Goal: Check status: Check status

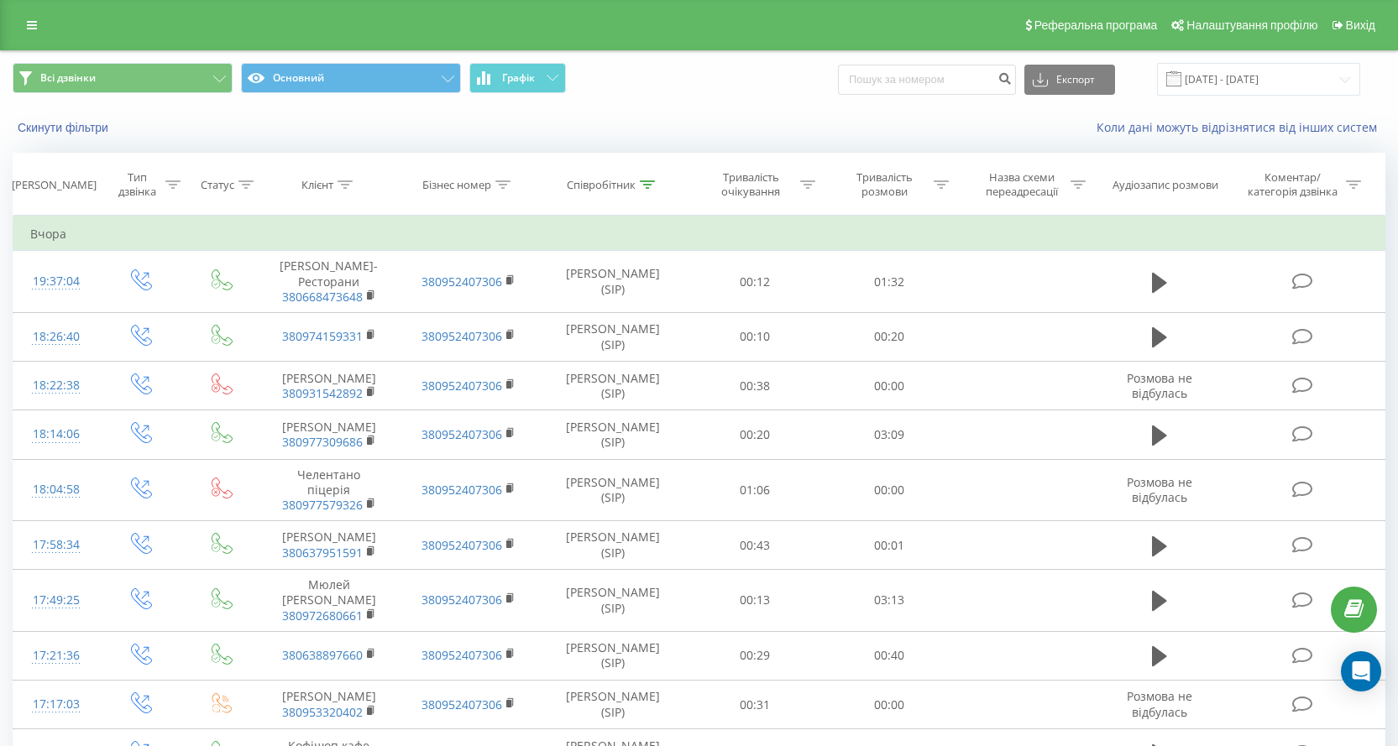
click at [583, 135] on div "Коли дані можуть відрізнятися вiд інших систем" at bounding box center [961, 127] width 872 height 17
click at [1216, 86] on input "22.08.2025 - 22.09.2025" at bounding box center [1258, 79] width 203 height 33
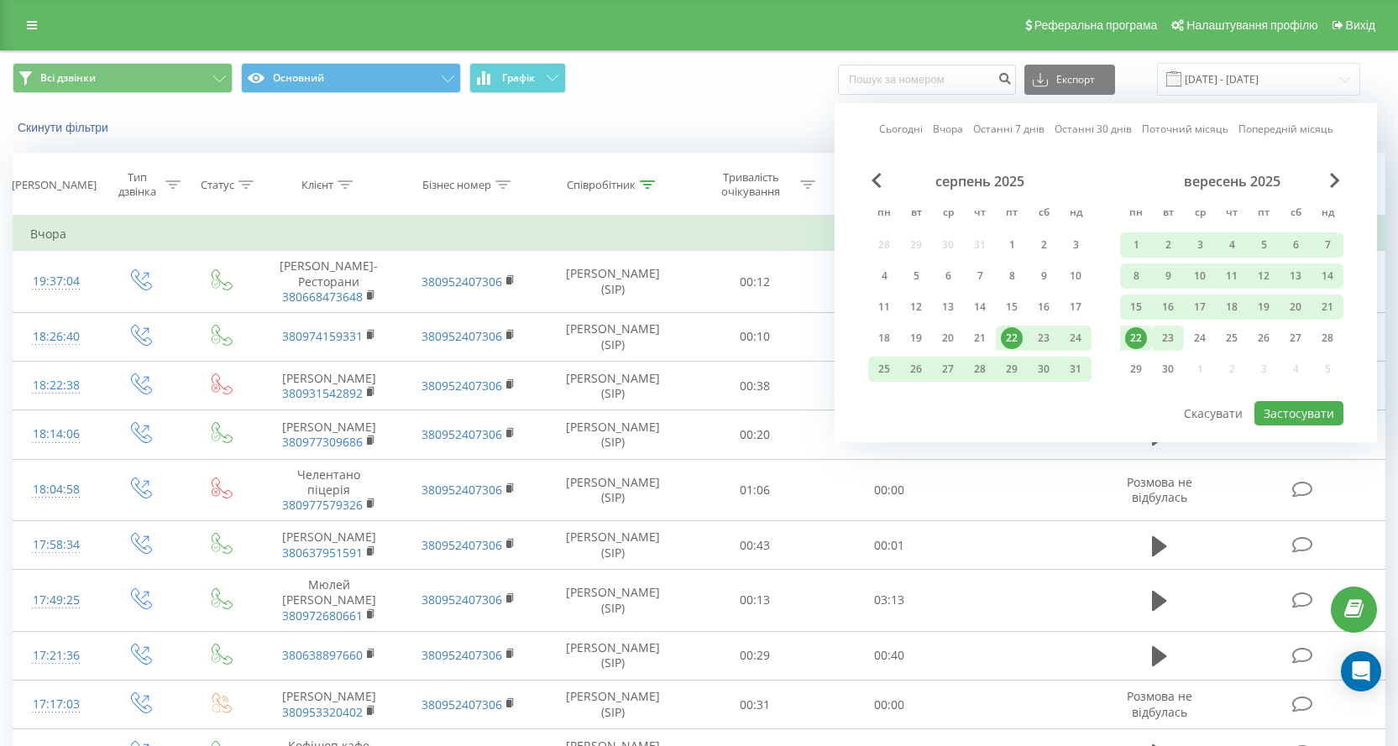
click at [1161, 339] on div "23" at bounding box center [1168, 338] width 22 height 22
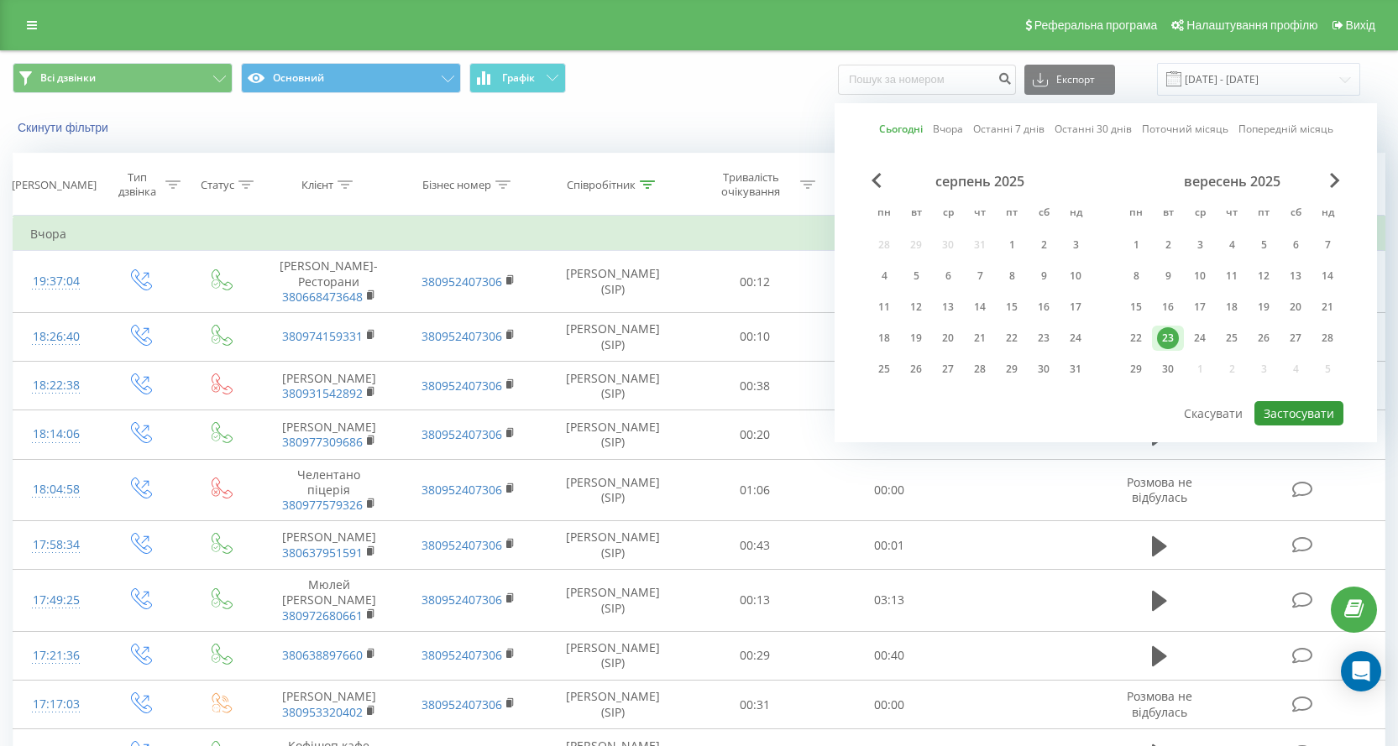
click at [1309, 411] on button "Застосувати" at bounding box center [1298, 413] width 89 height 24
type input "[DATE] - [DATE]"
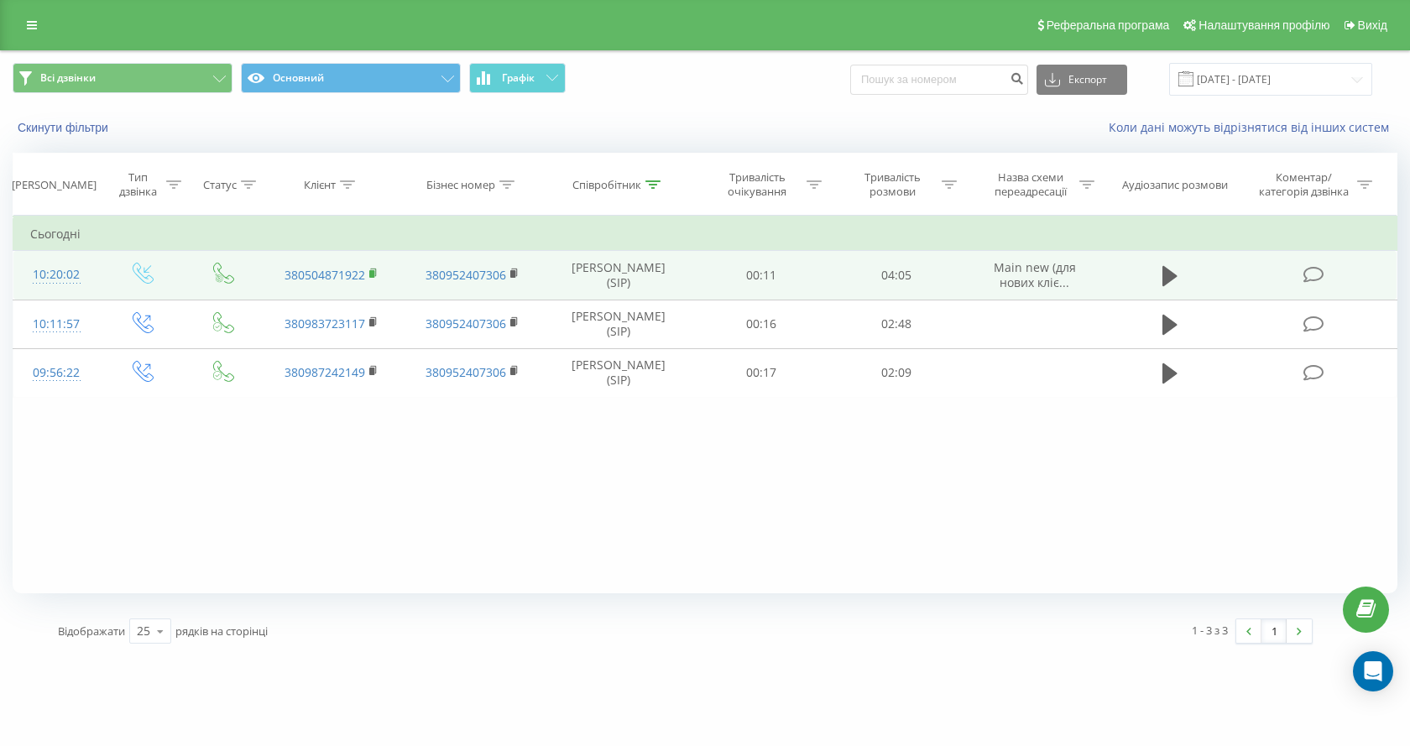
click at [376, 275] on icon at bounding box center [374, 273] width 6 height 8
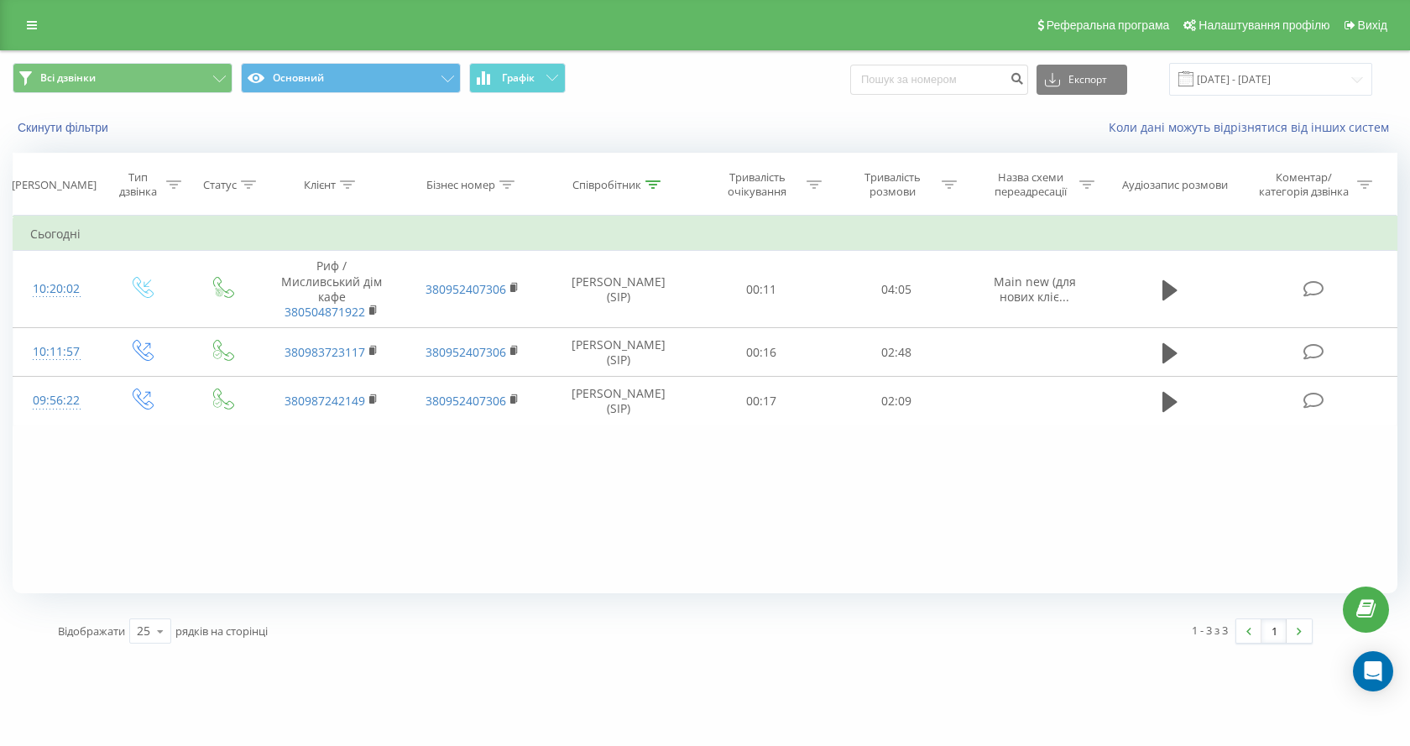
drag, startPoint x: 686, startPoint y: 542, endPoint x: 714, endPoint y: 493, distance: 56.8
click at [686, 542] on div "Фільтрувати за умовою Дорівнює Введіть значення Скасувати OK Фільтрувати за умо…" at bounding box center [705, 405] width 1385 height 378
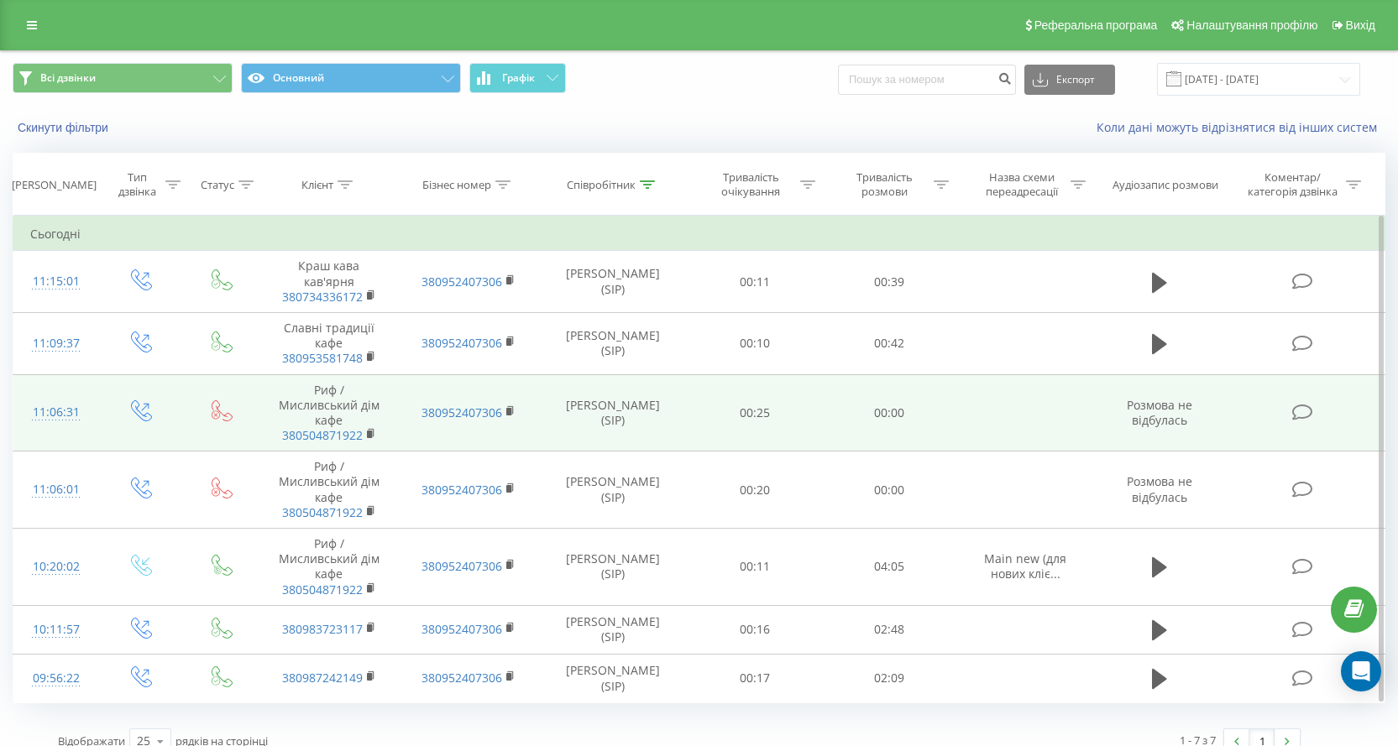
scroll to position [20, 0]
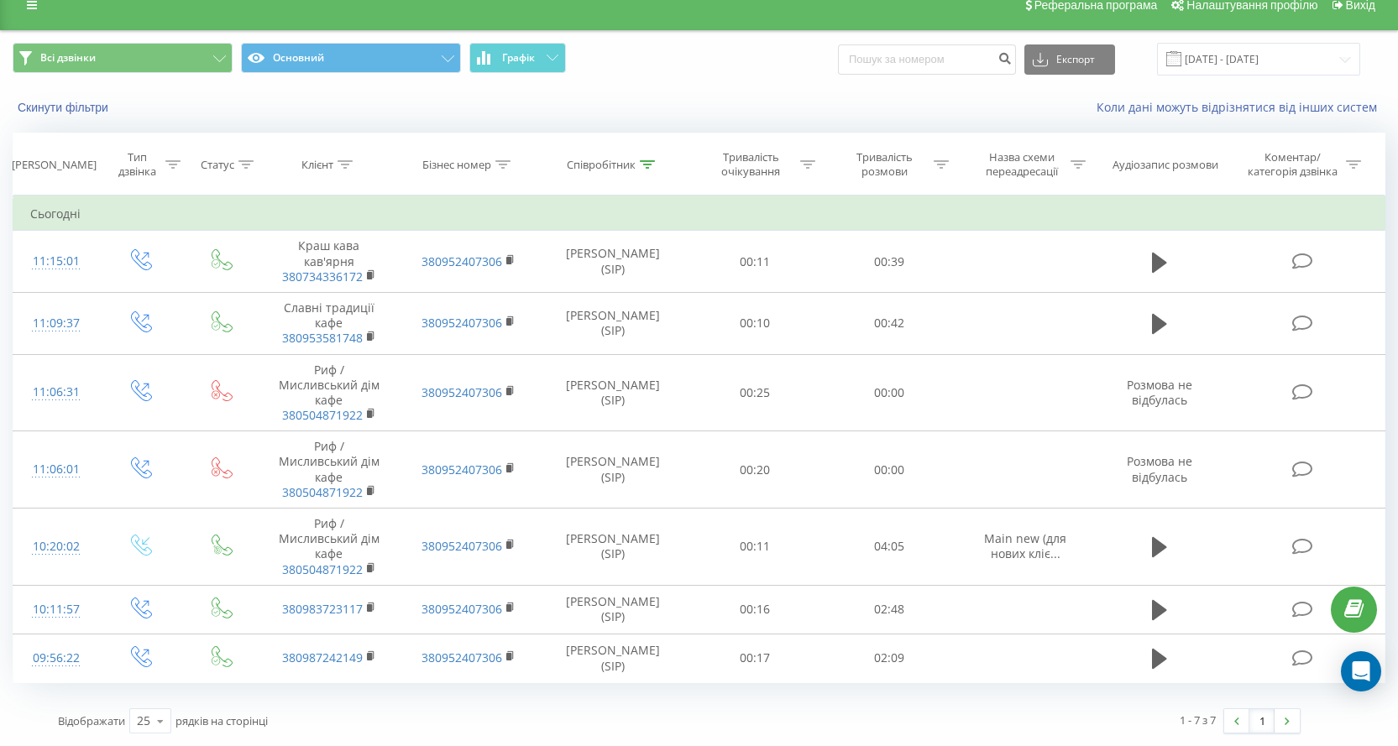
click at [633, 110] on div "Коли дані можуть відрізнятися вiд інших систем" at bounding box center [961, 107] width 872 height 17
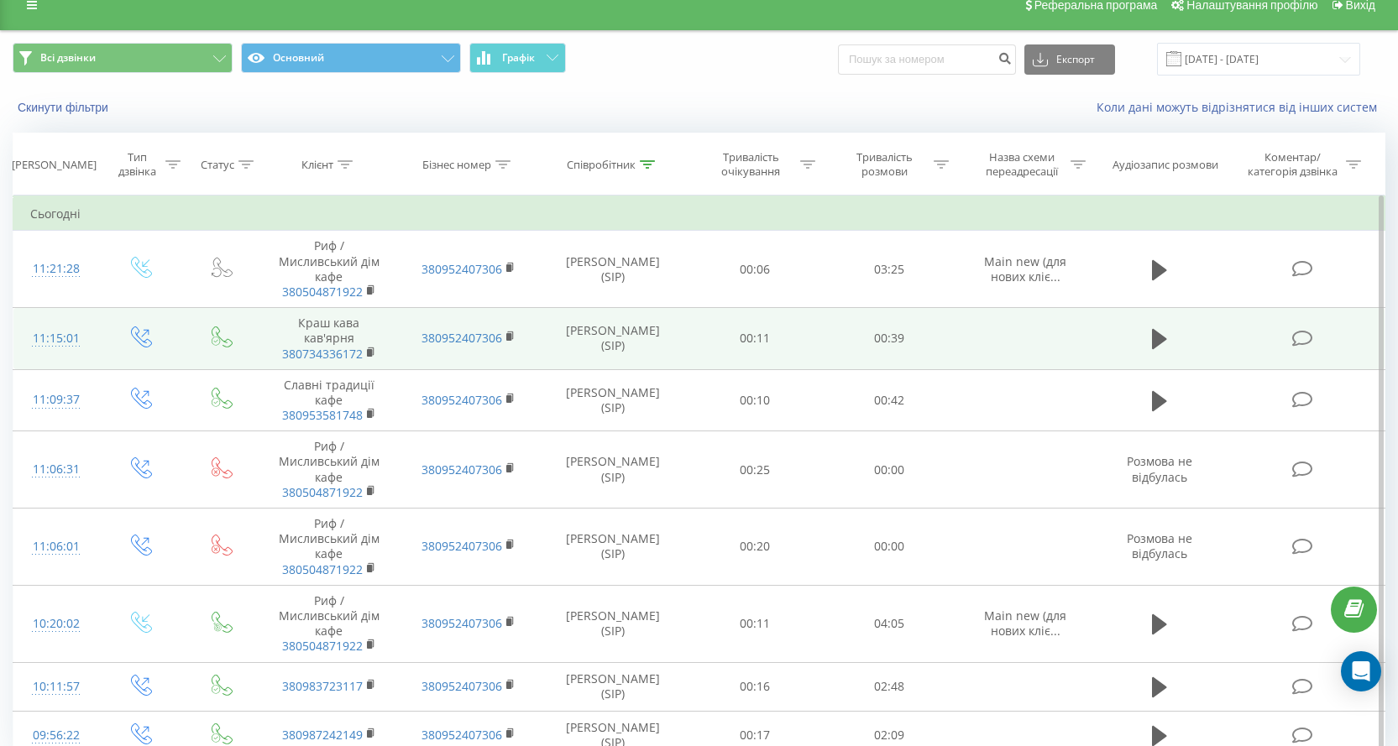
scroll to position [97, 0]
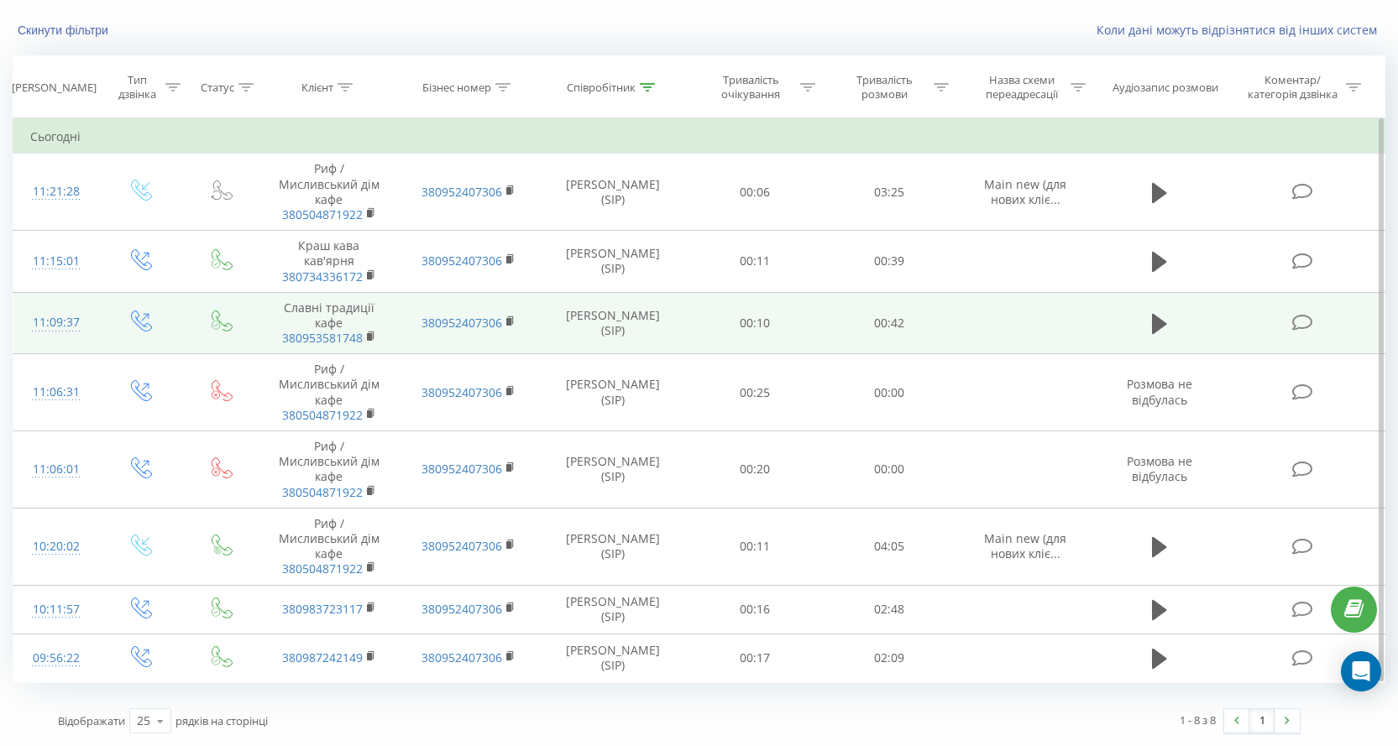
click at [904, 309] on td "00:42" at bounding box center [889, 323] width 134 height 62
click at [905, 308] on td "00:42" at bounding box center [889, 323] width 134 height 62
click at [749, 309] on td "00:10" at bounding box center [755, 323] width 134 height 62
click at [749, 310] on td "00:10" at bounding box center [755, 323] width 134 height 62
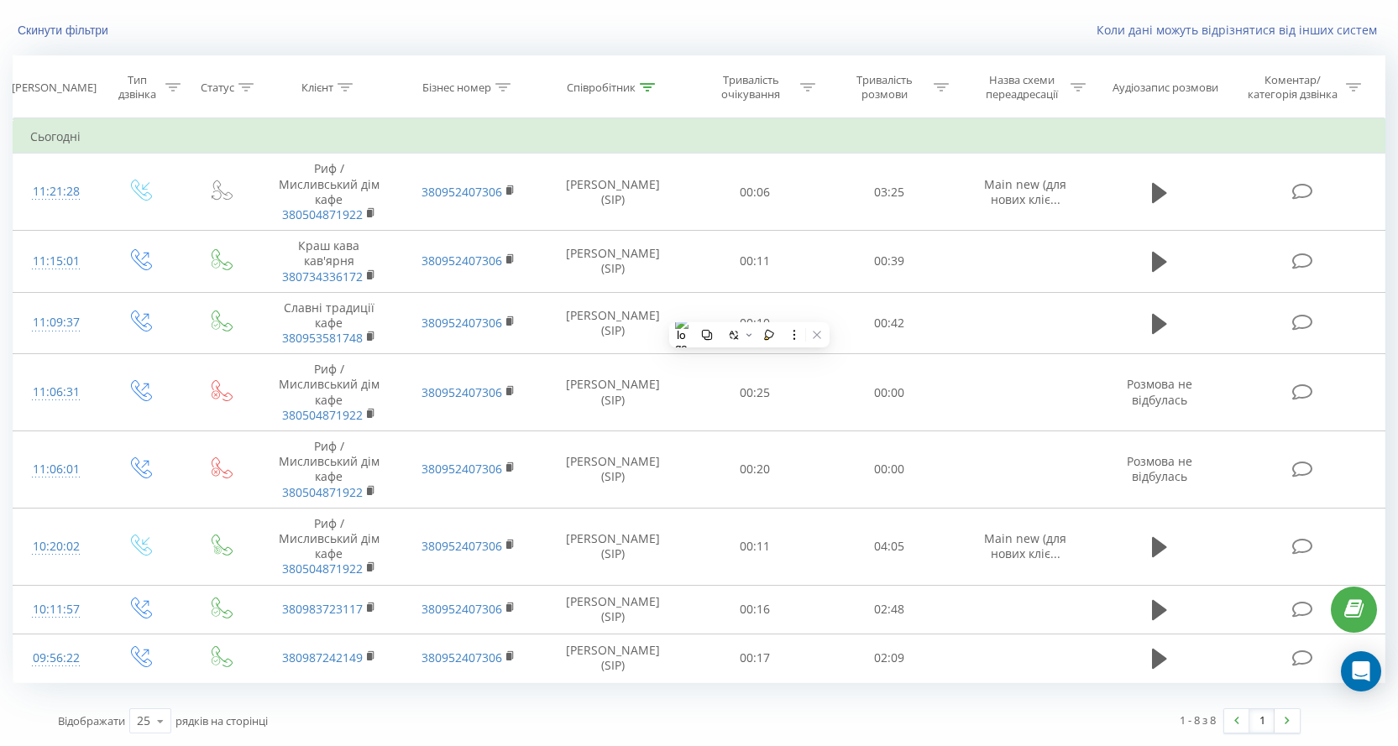
click at [405, 45] on div "Скинути фільтри Коли дані можуть відрізнятися вiд інших систем" at bounding box center [699, 30] width 1396 height 40
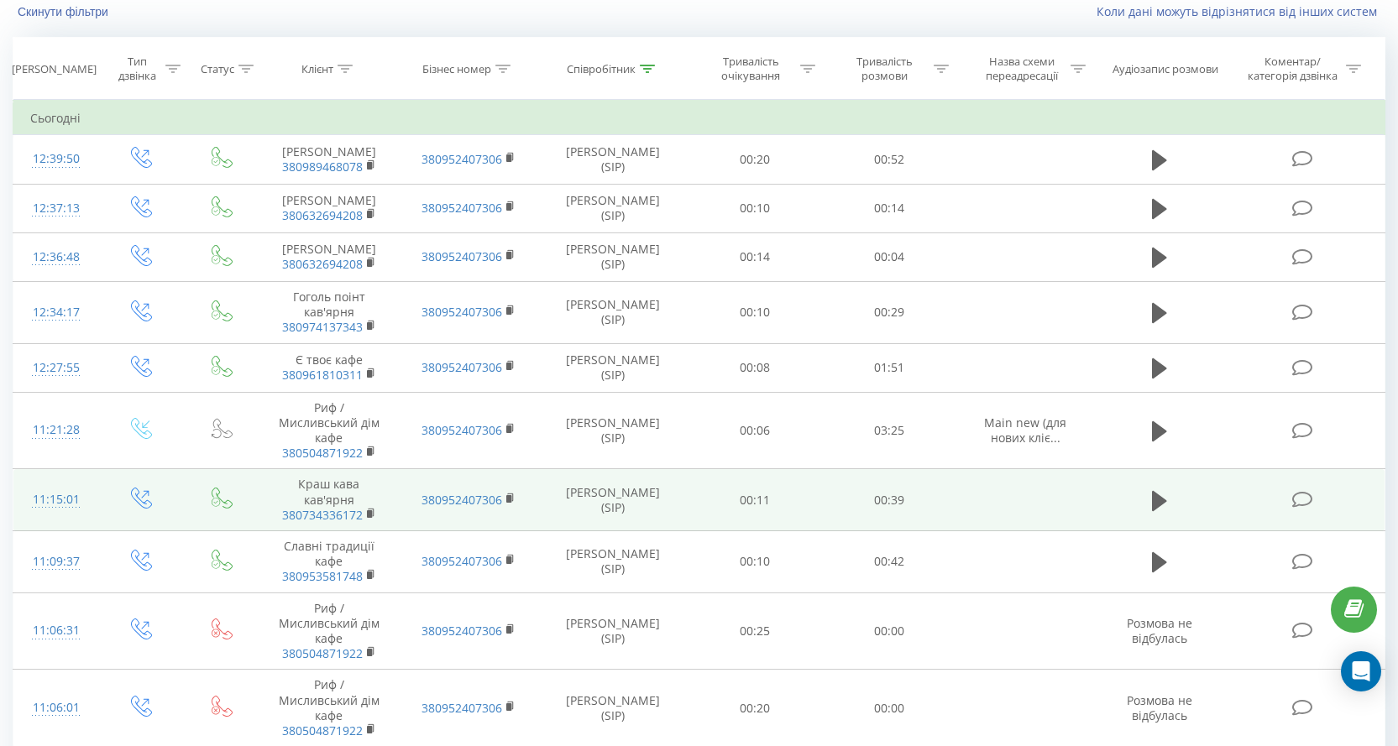
scroll to position [368, 0]
